Goal: Task Accomplishment & Management: Manage account settings

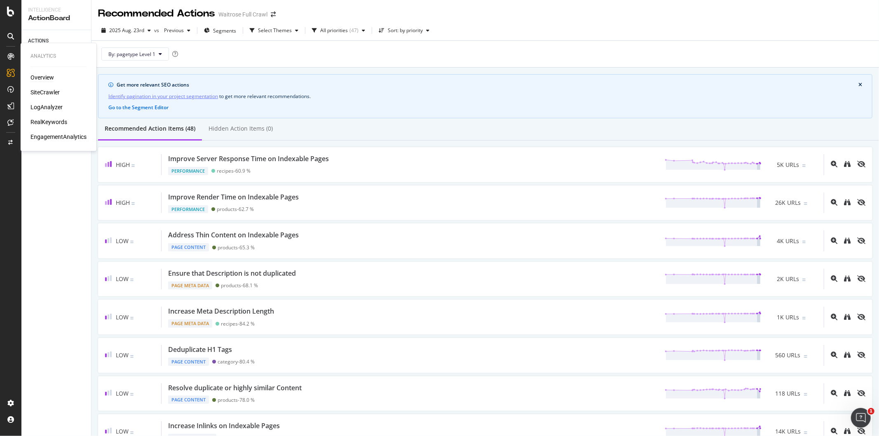
click at [40, 77] on div "Overview" at bounding box center [41, 78] width 23 height 8
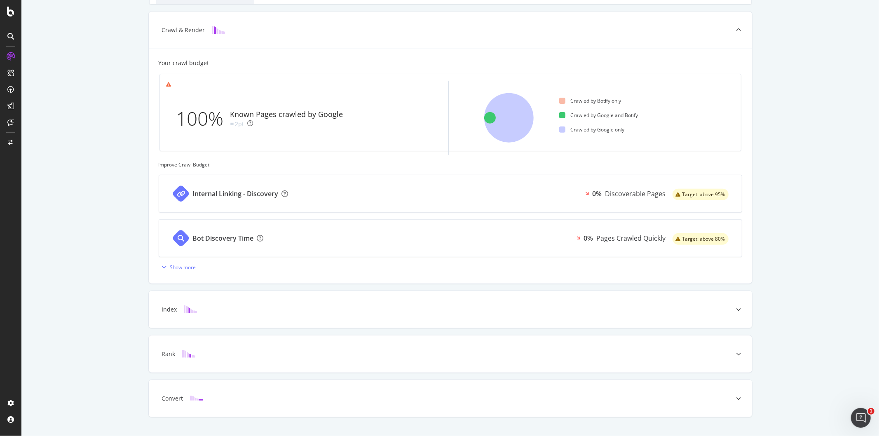
scroll to position [229, 0]
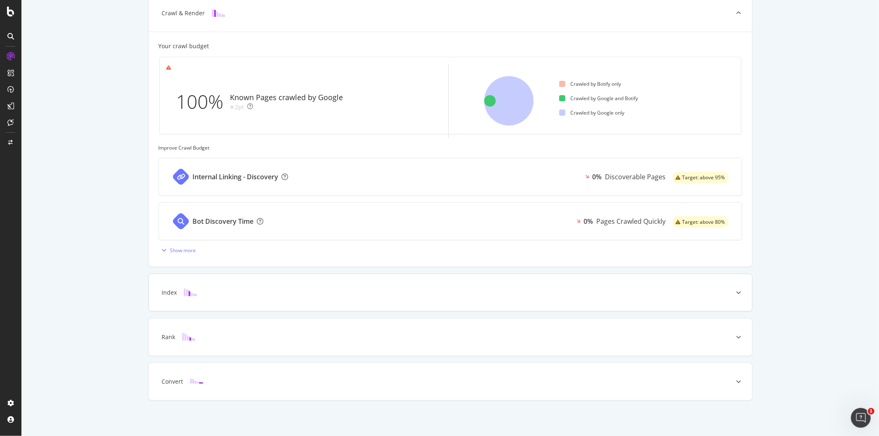
click at [265, 277] on div "Index" at bounding box center [450, 292] width 603 height 37
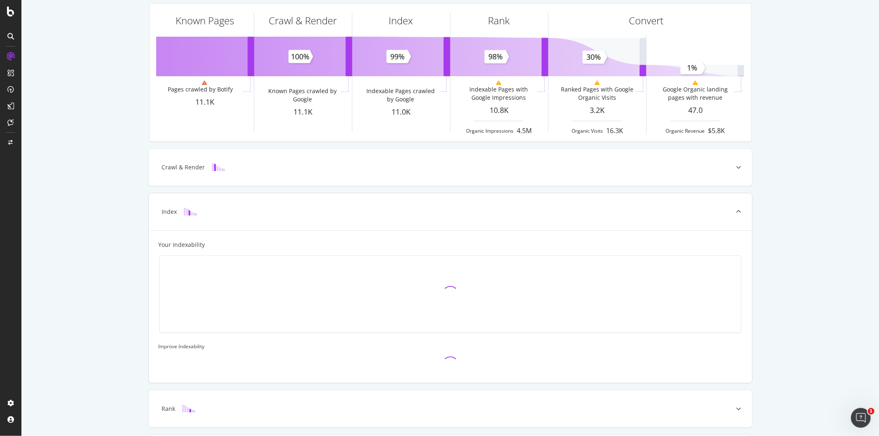
scroll to position [0, 0]
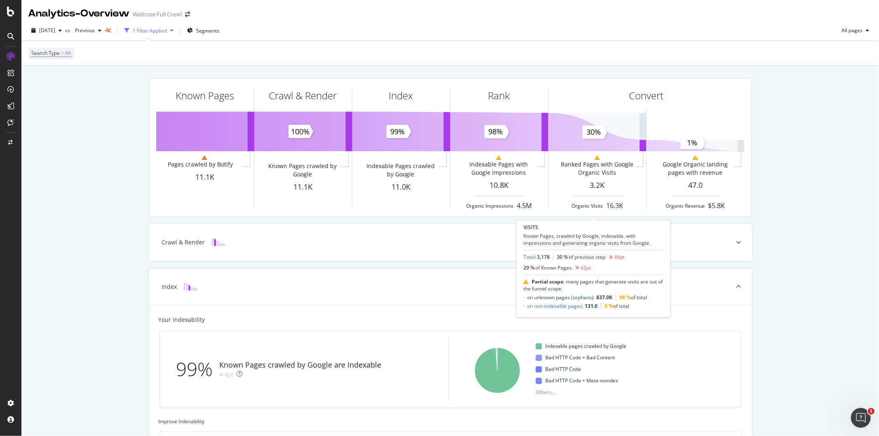
click at [565, 299] on link "on unknown pages (orphans)" at bounding box center [560, 297] width 66 height 7
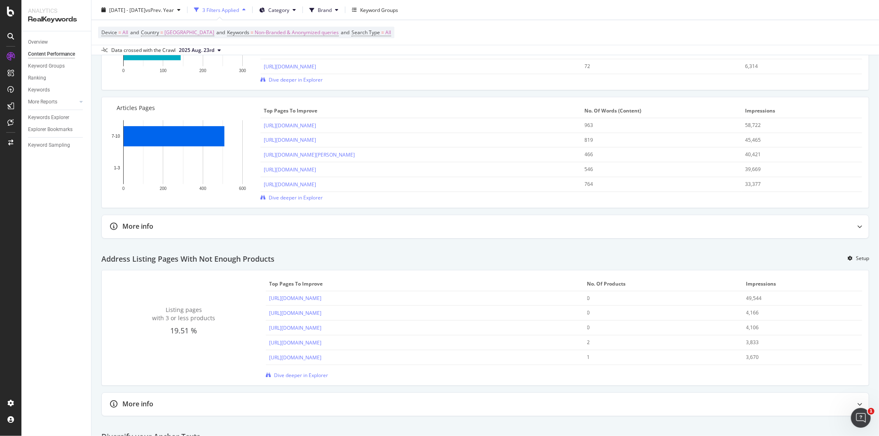
scroll to position [824, 0]
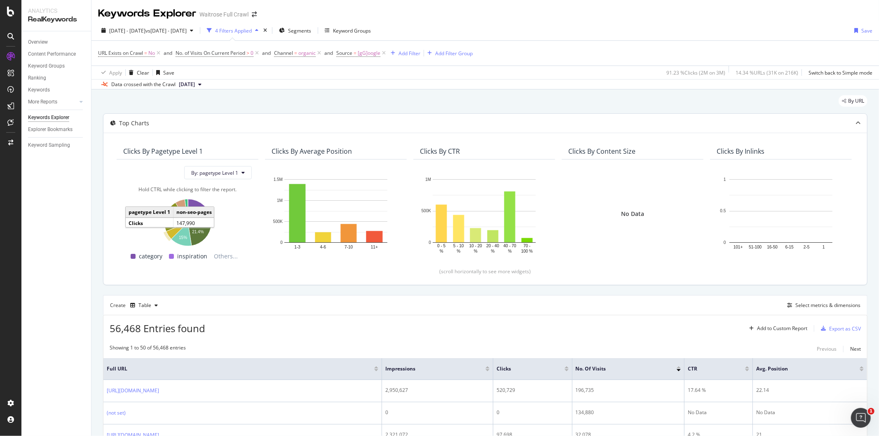
click at [172, 231] on icon "A chart." at bounding box center [177, 231] width 22 height 16
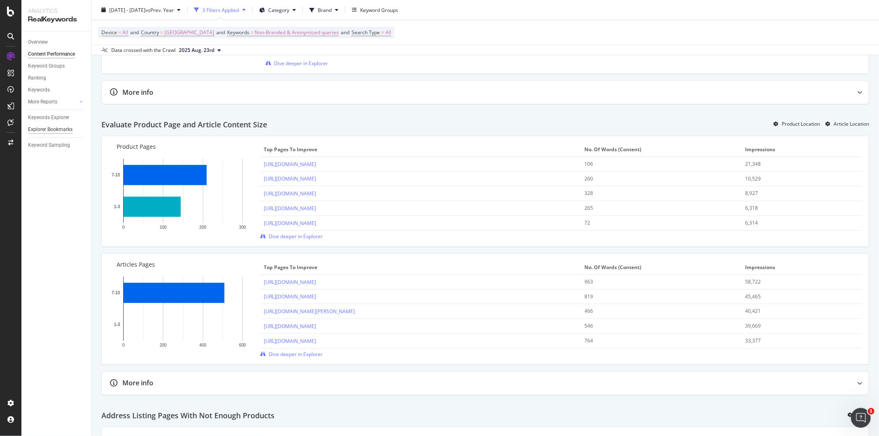
scroll to position [412, 0]
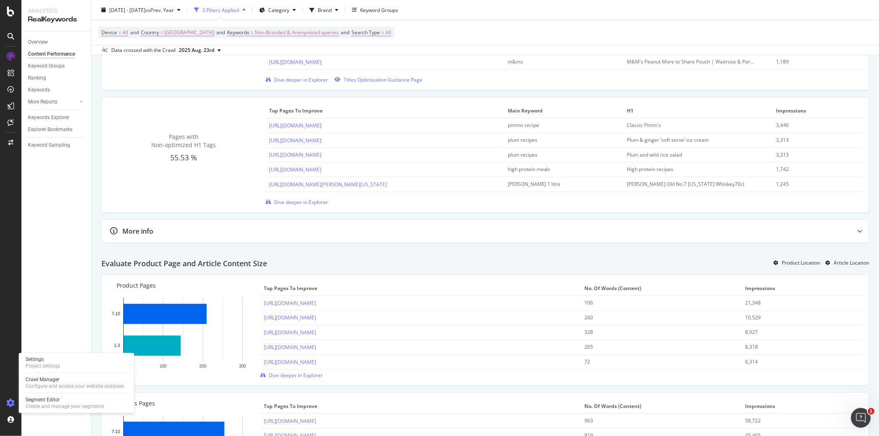
click at [10, 398] on div at bounding box center [11, 402] width 20 height 13
click at [9, 402] on icon at bounding box center [11, 403] width 8 height 8
click at [43, 357] on div "Settings" at bounding box center [43, 359] width 35 height 7
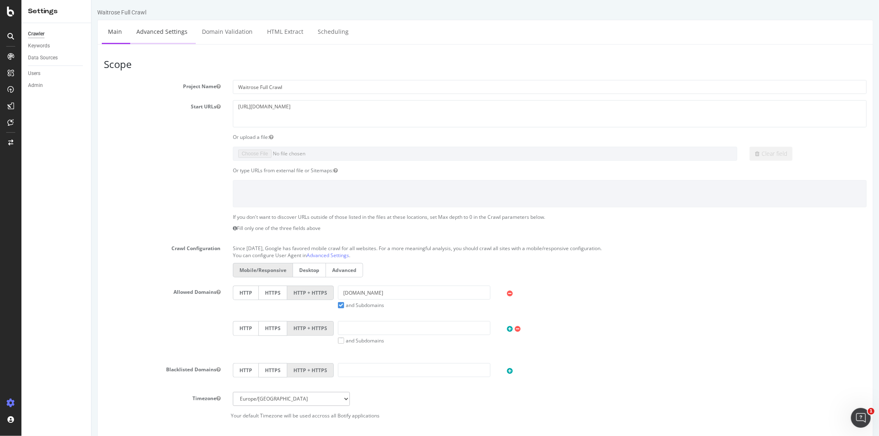
click at [152, 30] on link "Advanced Settings" at bounding box center [161, 31] width 63 height 23
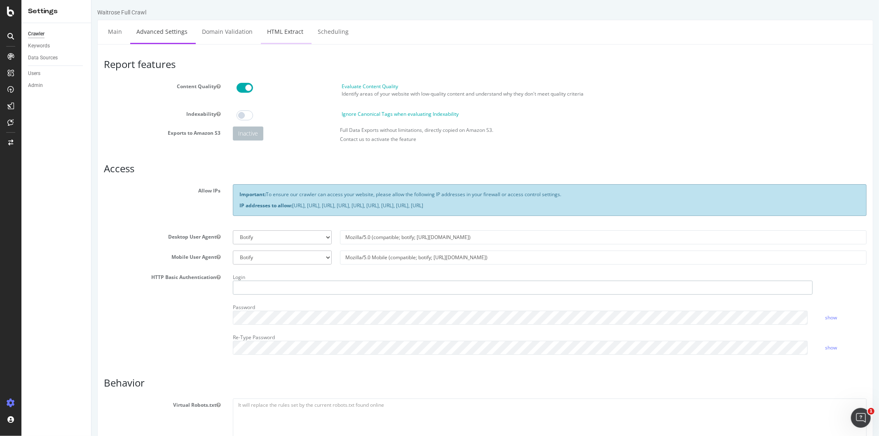
type input "[PERSON_NAME]"
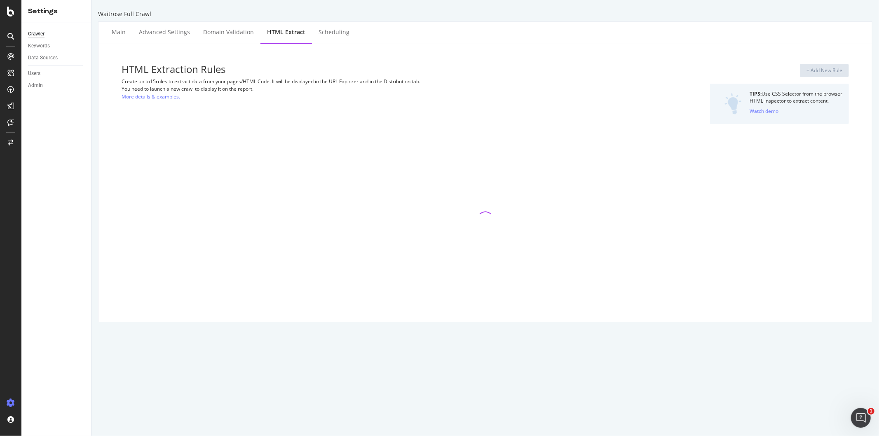
select select "html.length"
select select "exist"
select select "count"
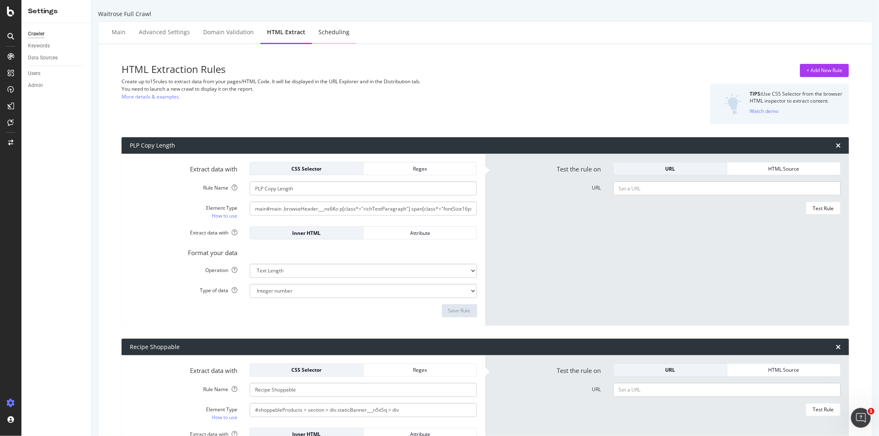
click at [331, 36] on div "Scheduling" at bounding box center [334, 32] width 44 height 23
